Goal: Task Accomplishment & Management: Manage account settings

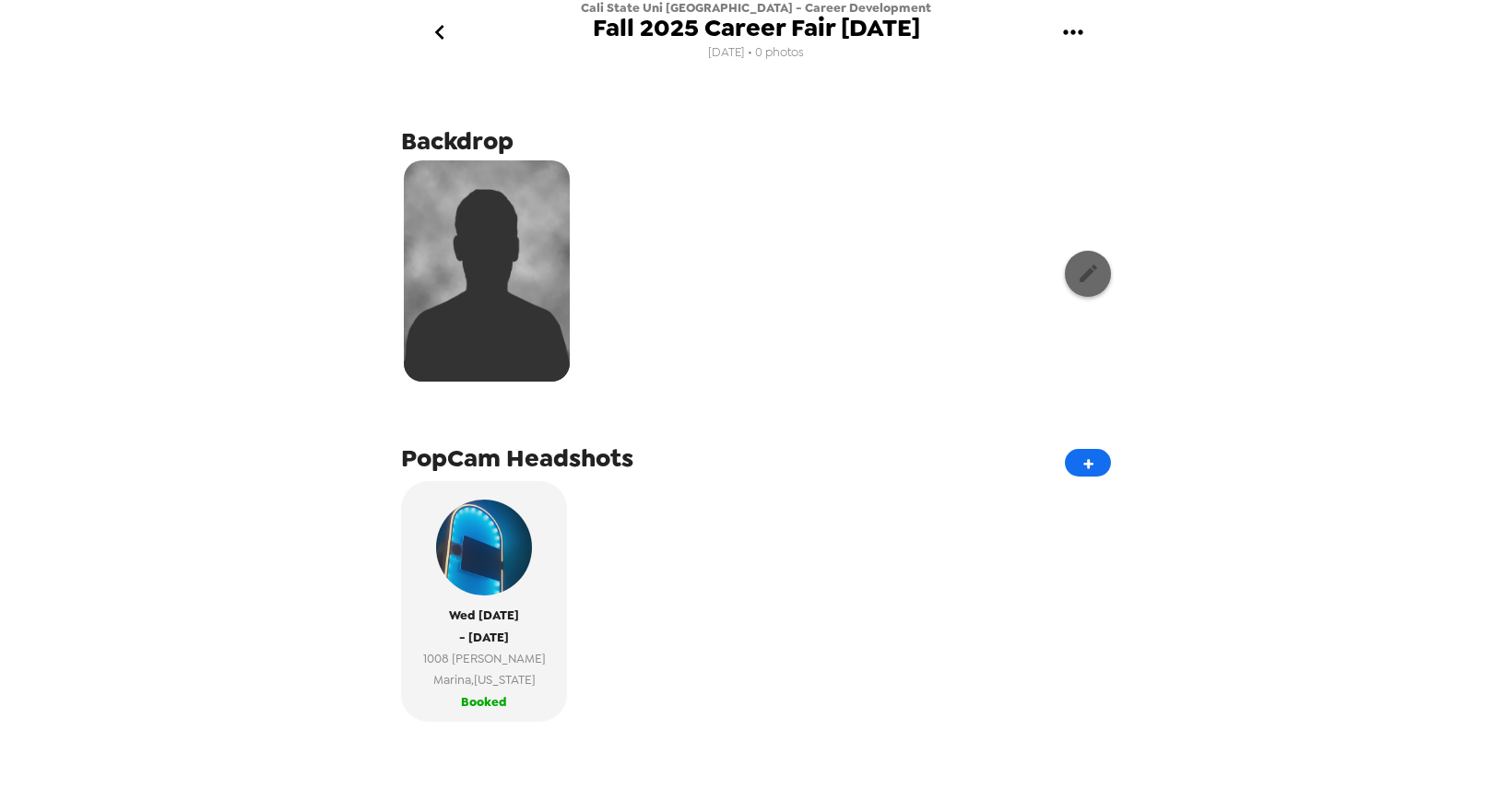
click at [1093, 275] on icon "button" at bounding box center [1088, 273] width 23 height 23
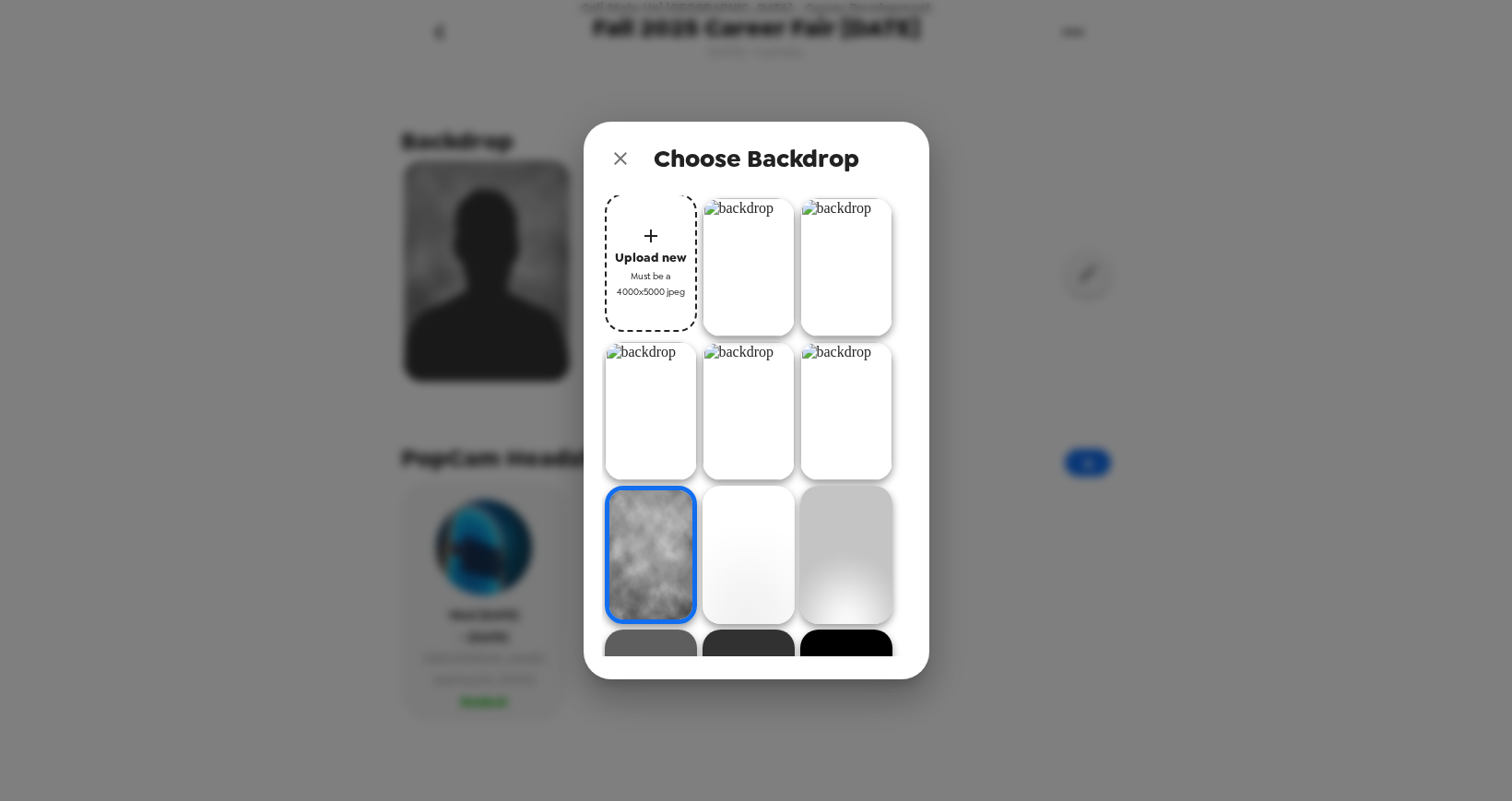
drag, startPoint x: 536, startPoint y: 396, endPoint x: 593, endPoint y: 384, distance: 58.2
click at [536, 396] on div "Choose Backdrop Upload new Must be a 4000x5000 jpeg" at bounding box center [756, 400] width 1512 height 801
drag, startPoint x: 620, startPoint y: 159, endPoint x: 635, endPoint y: 160, distance: 15.0
click at [620, 159] on icon "close" at bounding box center [620, 159] width 13 height 13
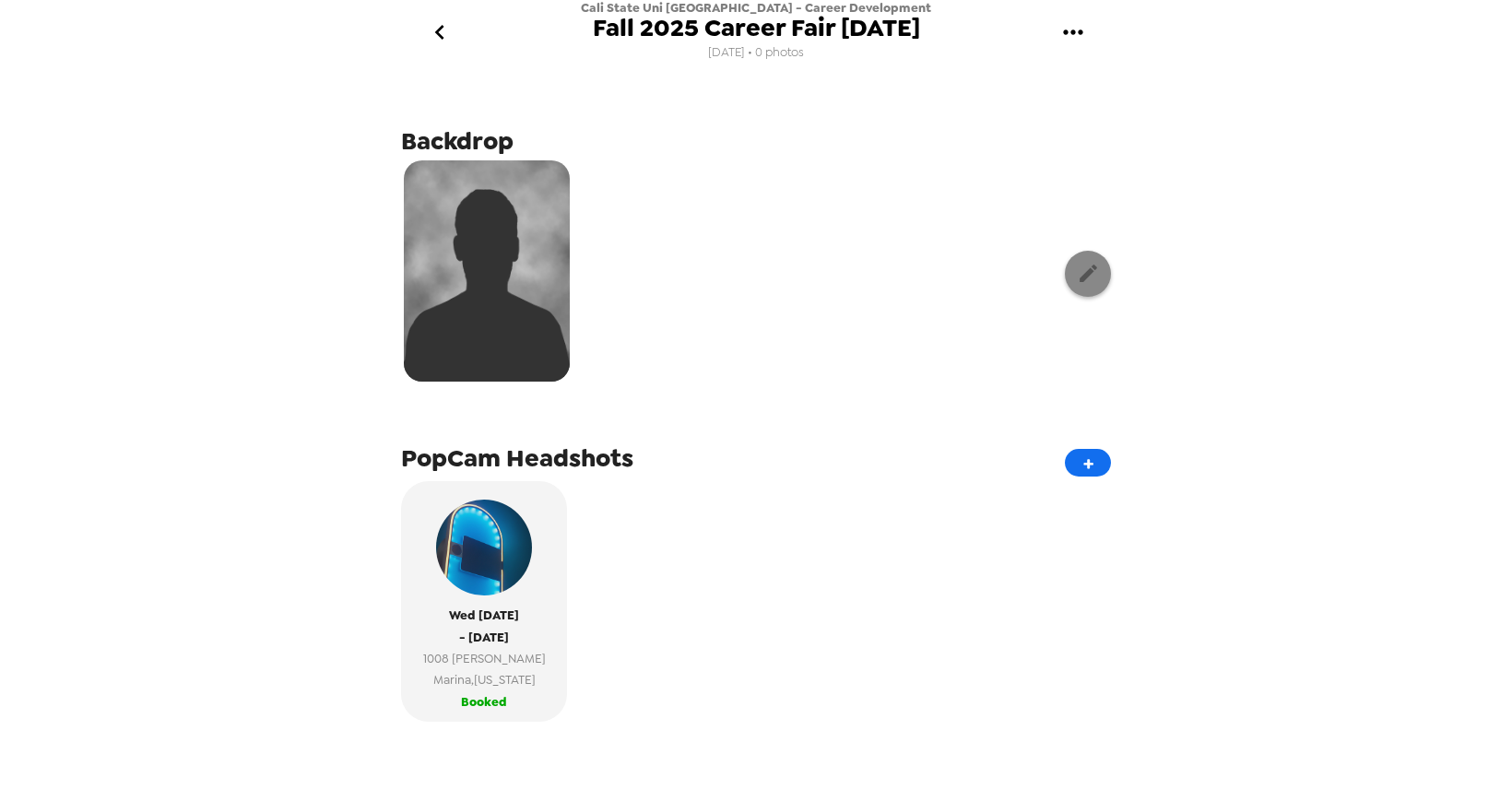
click at [1093, 280] on icon "button" at bounding box center [1088, 273] width 23 height 23
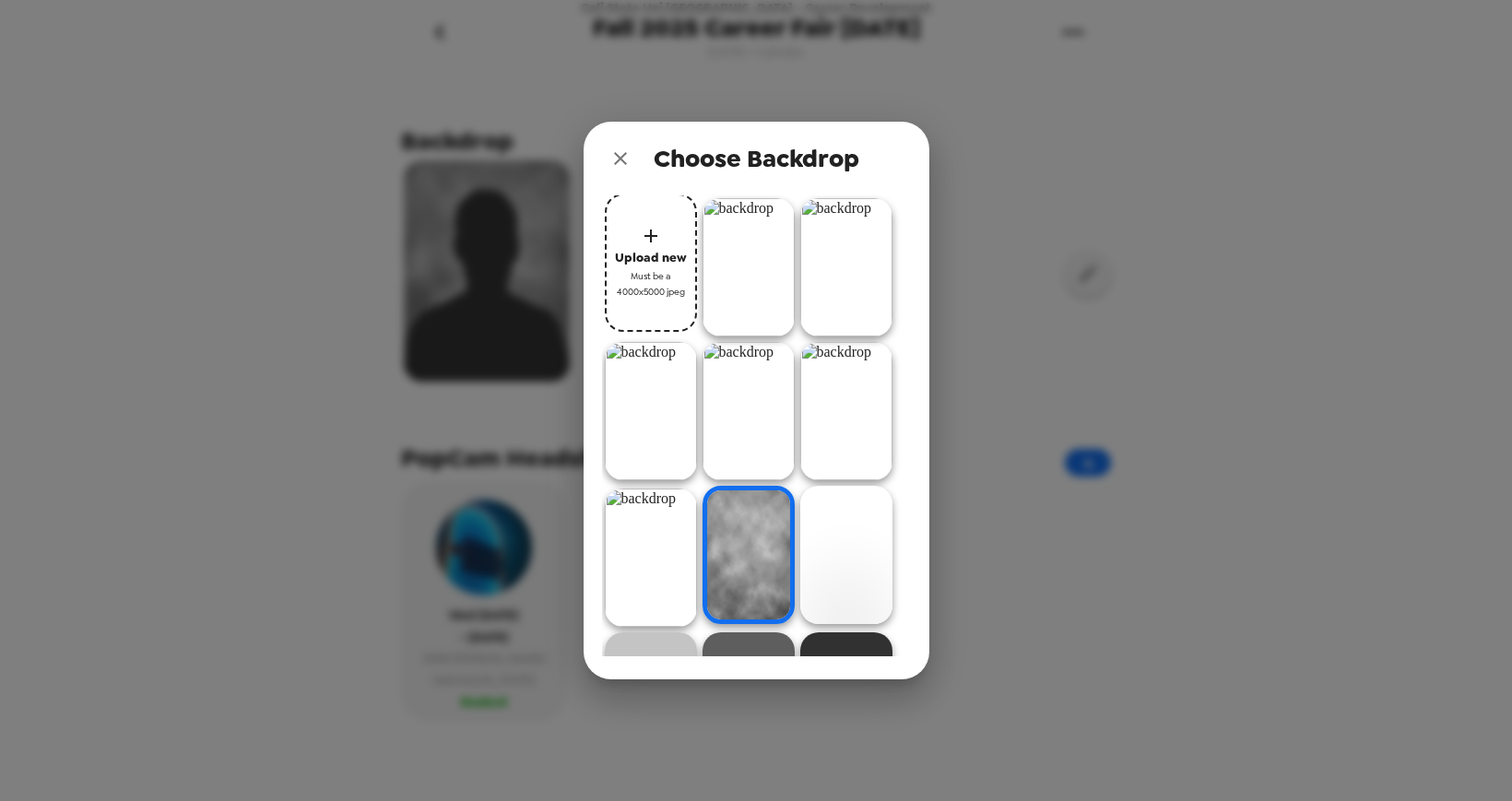
click at [759, 263] on img at bounding box center [749, 267] width 93 height 138
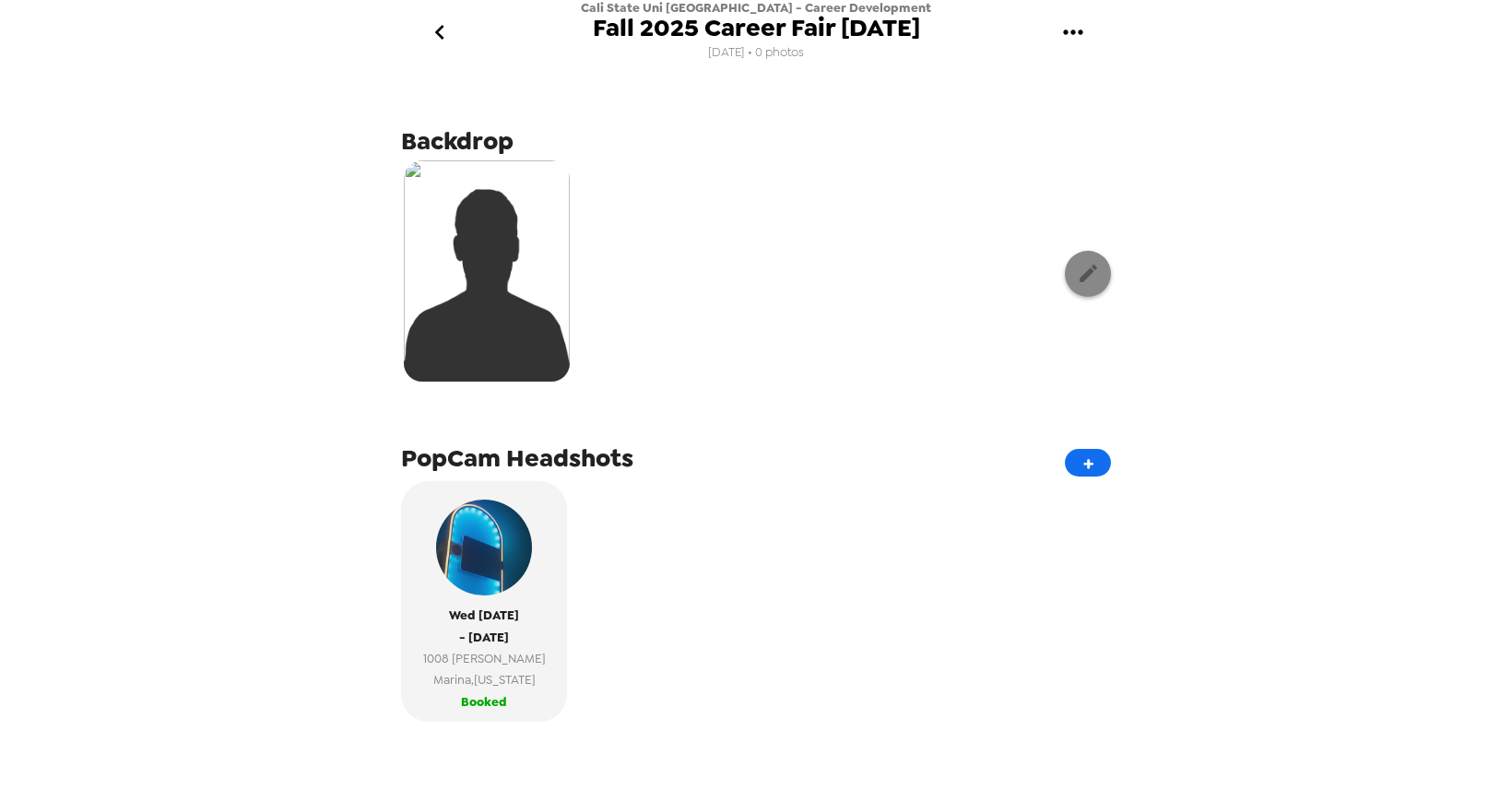
click at [1075, 269] on button "button" at bounding box center [1087, 273] width 46 height 46
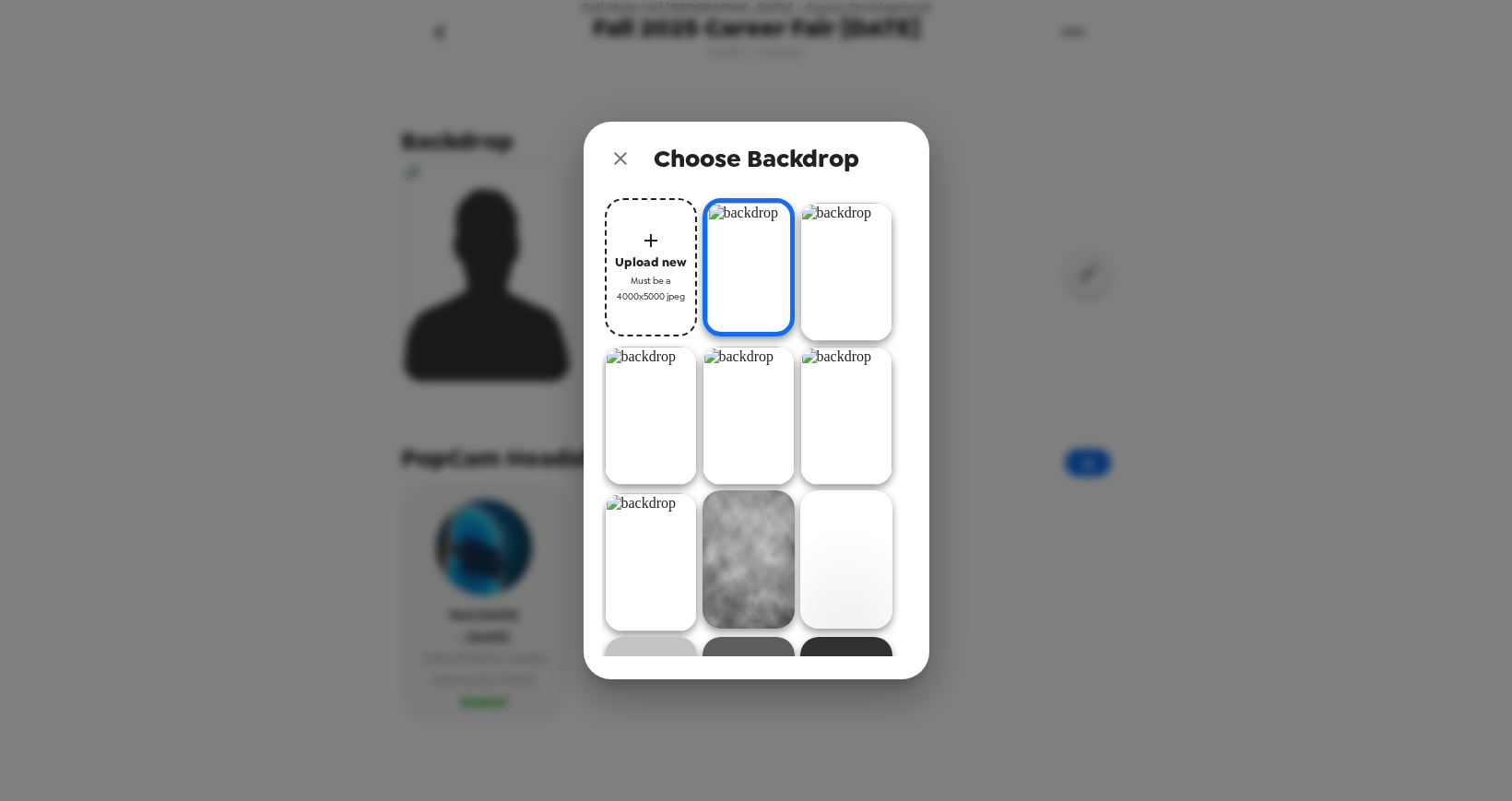
click at [652, 265] on span "Upload new" at bounding box center [650, 262] width 72 height 21
click at [649, 233] on icon "button" at bounding box center [651, 241] width 22 height 22
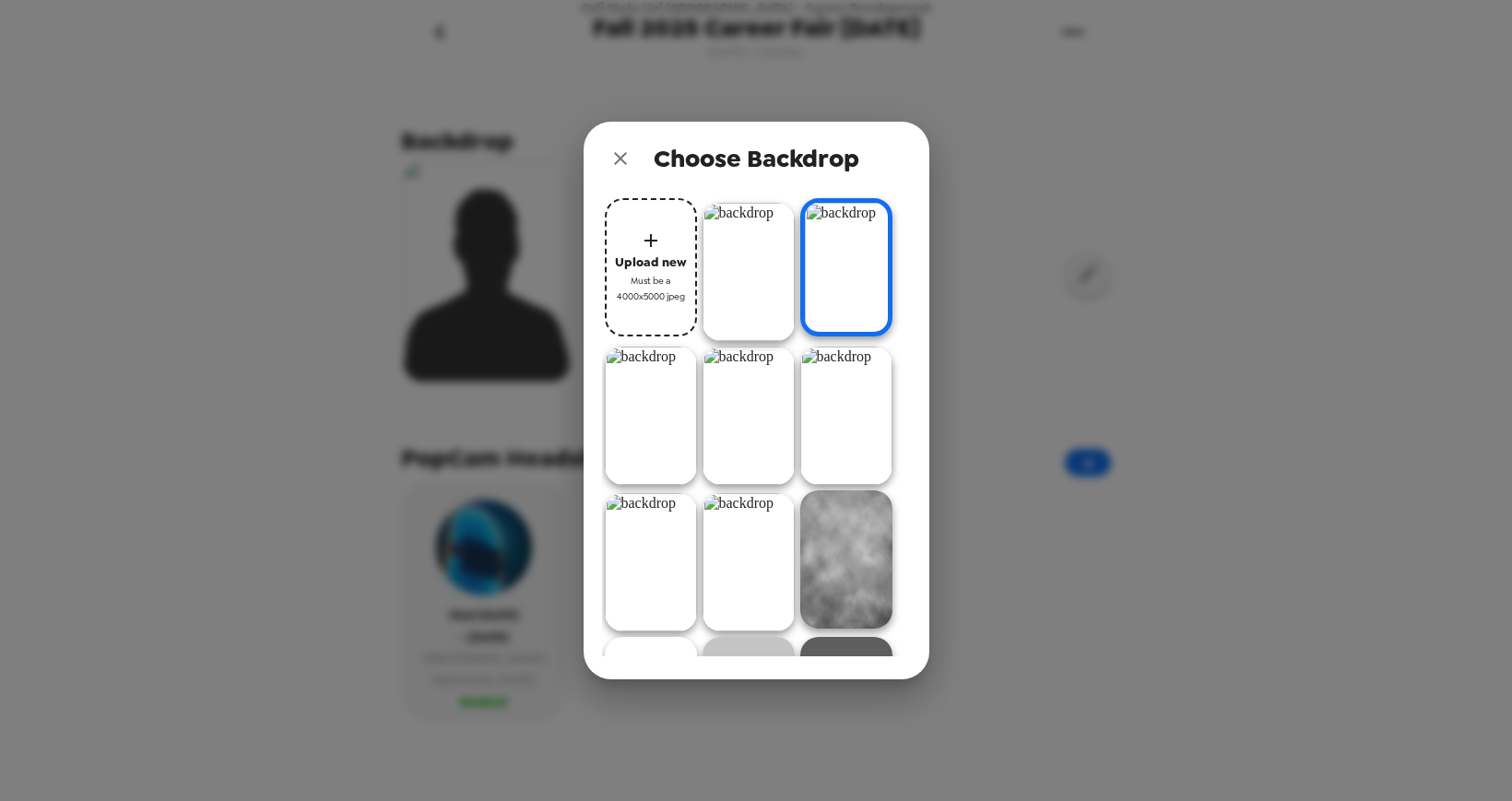
click at [649, 236] on icon "button" at bounding box center [650, 241] width 13 height 13
click at [618, 160] on icon "close" at bounding box center [620, 159] width 22 height 22
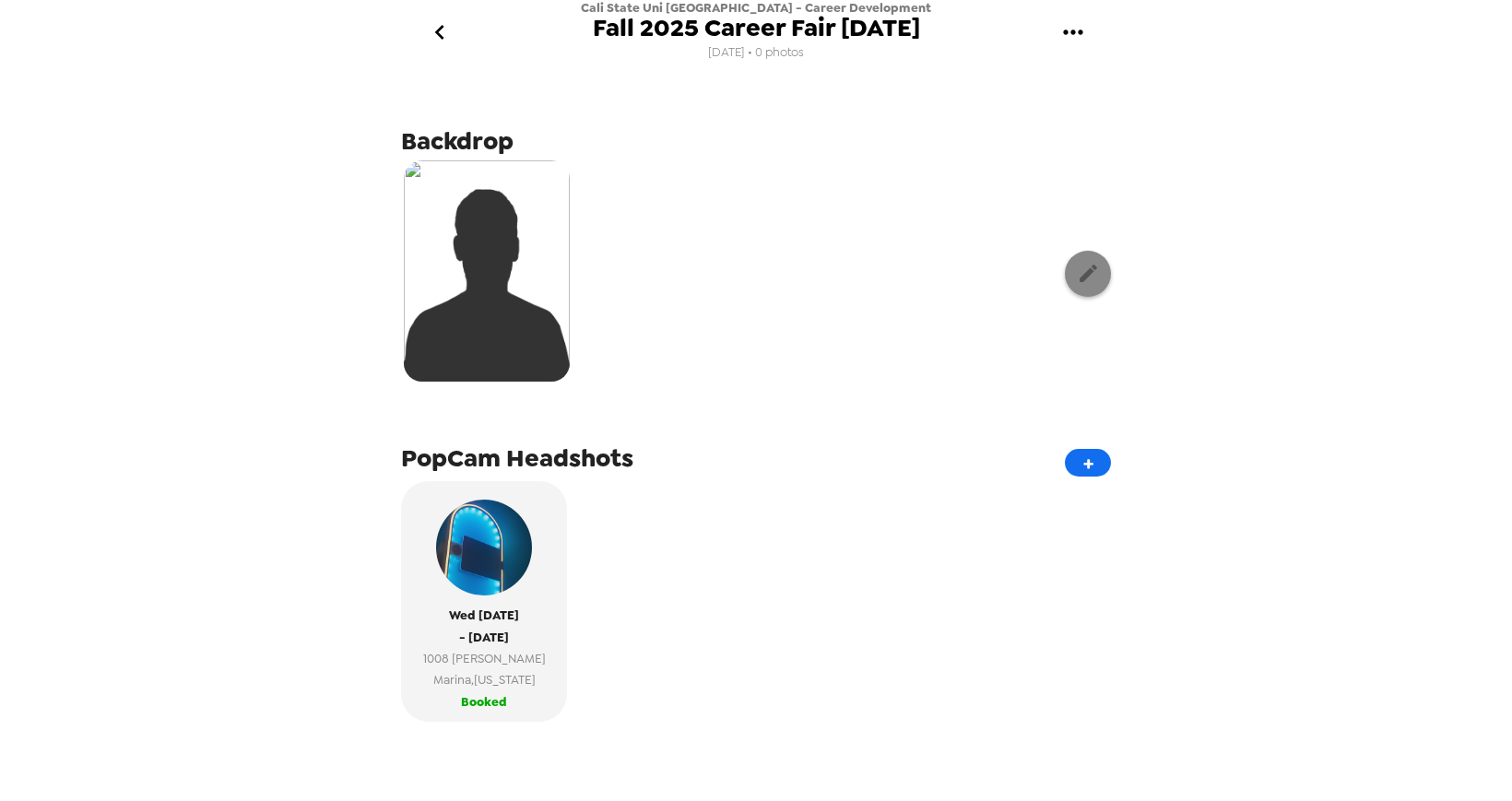
click at [1092, 266] on icon "button" at bounding box center [1088, 273] width 23 height 23
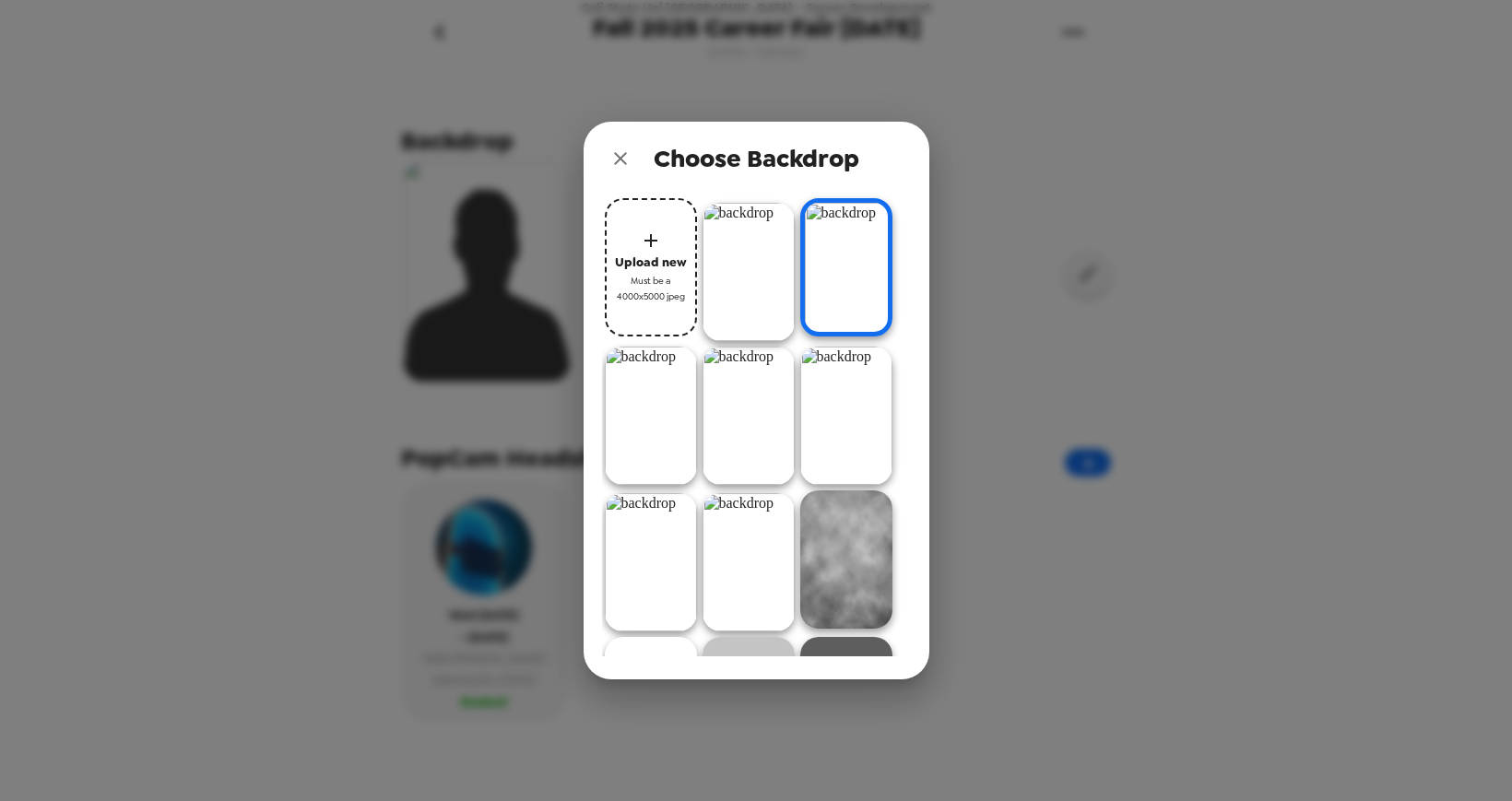
click at [269, 182] on div "Choose Backdrop Upload new Must be a 4000x5000 jpeg" at bounding box center [756, 400] width 1512 height 801
click at [1180, 220] on div "Choose Backdrop Upload new Must be a 4000x5000 jpeg" at bounding box center [756, 400] width 1512 height 801
